Goal: Information Seeking & Learning: Find specific fact

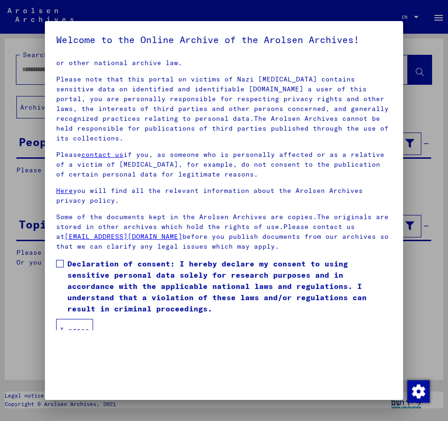
scroll to position [26, 0]
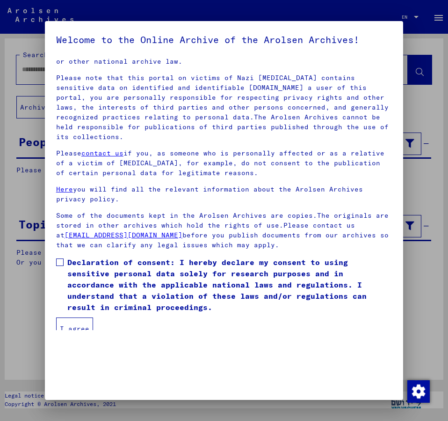
drag, startPoint x: 59, startPoint y: 248, endPoint x: 66, endPoint y: 264, distance: 17.2
click at [66, 264] on label "Declaration of consent: I hereby declare my consent to using sensitive personal…" at bounding box center [224, 284] width 336 height 56
click at [86, 318] on button "I agree" at bounding box center [74, 328] width 37 height 22
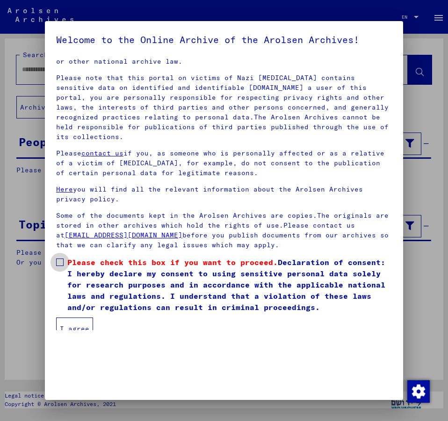
click at [61, 258] on span at bounding box center [59, 261] width 7 height 7
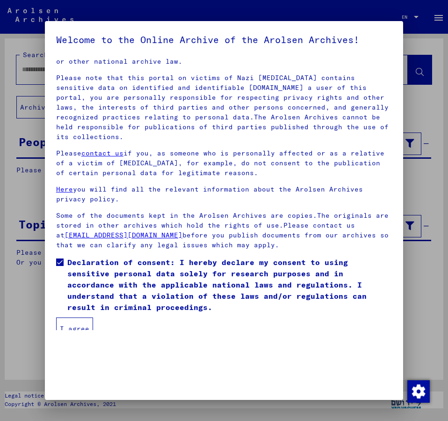
click at [70, 322] on button "I agree" at bounding box center [74, 328] width 37 height 22
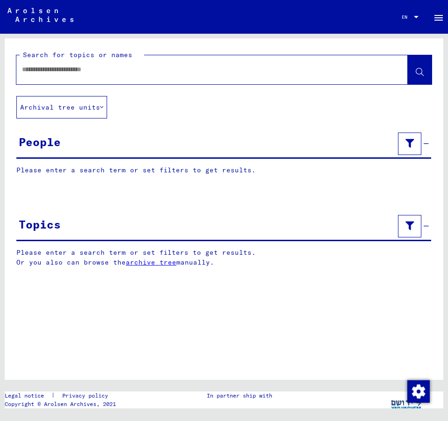
click at [48, 73] on input "text" at bounding box center [204, 70] width 364 height 10
type input "**********"
click at [422, 74] on icon at bounding box center [420, 72] width 8 height 8
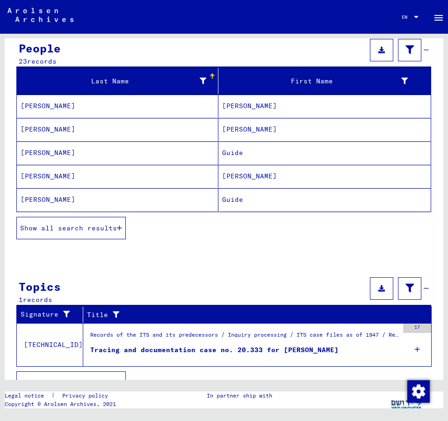
scroll to position [101, 0]
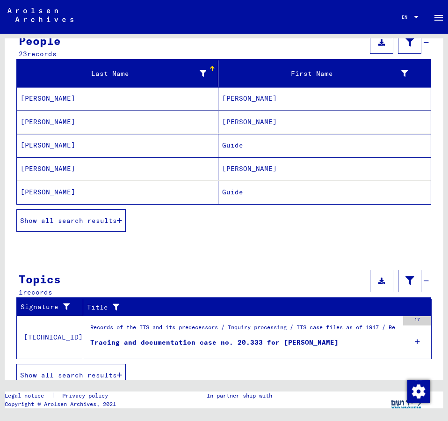
click at [96, 219] on span "Show all search results" at bounding box center [68, 220] width 97 height 8
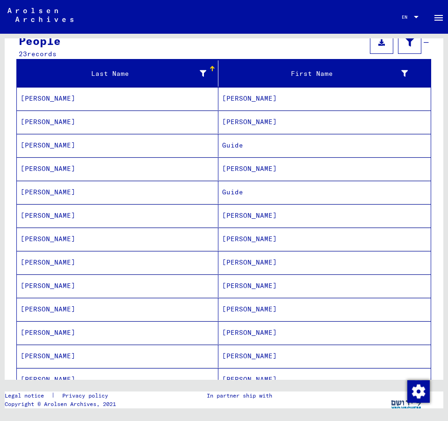
click at [259, 98] on mat-cell "[PERSON_NAME]" at bounding box center [325, 98] width 212 height 23
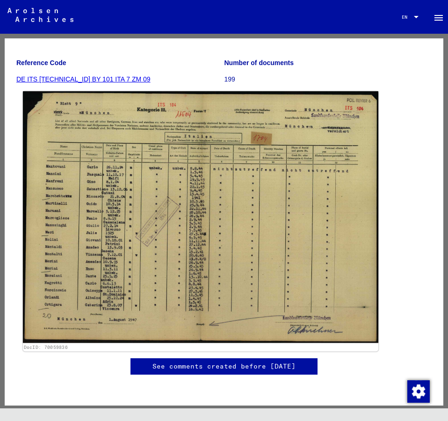
scroll to position [152, 0]
